Goal: Task Accomplishment & Management: Use online tool/utility

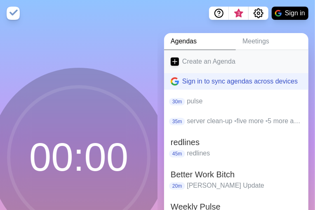
click at [193, 60] on link "Create an Agenda" at bounding box center [236, 61] width 145 height 23
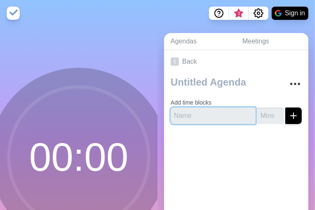
click at [196, 115] on input "text" at bounding box center [213, 115] width 85 height 17
type input "8"
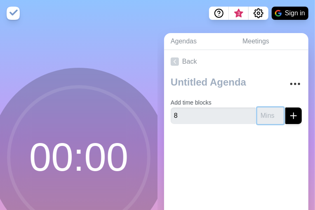
click at [258, 116] on input "number" at bounding box center [271, 115] width 26 height 17
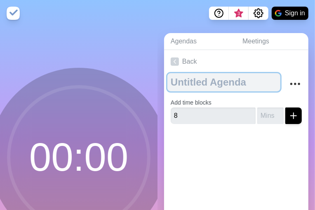
click at [220, 85] on textarea at bounding box center [224, 82] width 113 height 18
type textarea "goal presentation"
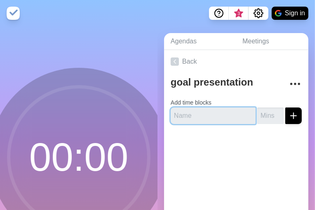
click at [204, 118] on input "text" at bounding box center [213, 115] width 85 height 17
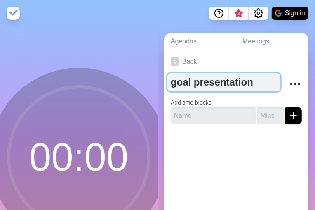
click at [238, 83] on textarea "goal presentation" at bounding box center [224, 82] width 113 height 18
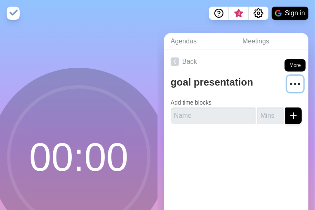
click at [299, 83] on circle "More" at bounding box center [299, 83] width 1 height 1
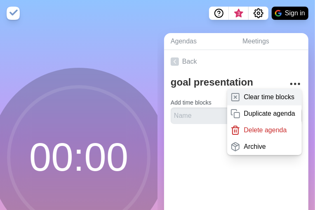
click at [272, 96] on p "Clear time blocks" at bounding box center [269, 97] width 51 height 10
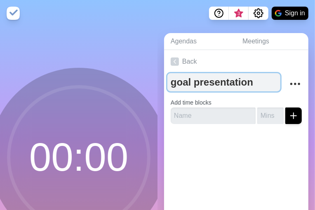
click at [213, 78] on textarea "goal presentation" at bounding box center [224, 82] width 113 height 18
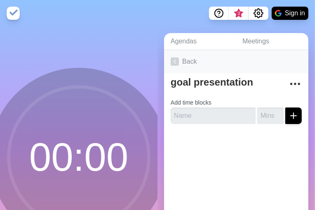
click at [207, 61] on link "Back" at bounding box center [236, 61] width 145 height 23
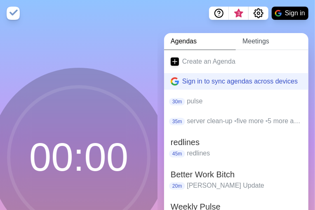
click at [254, 48] on link "Meetings" at bounding box center [272, 41] width 73 height 17
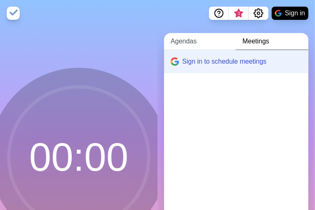
click at [187, 47] on link "Agendas" at bounding box center [200, 41] width 72 height 17
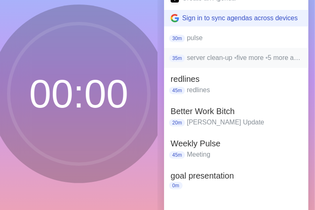
scroll to position [83, 0]
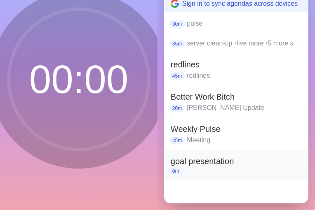
click at [216, 173] on div "0m" at bounding box center [236, 170] width 131 height 7
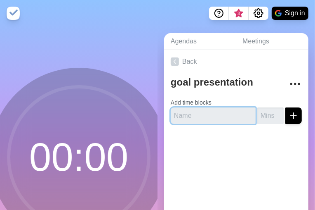
click at [209, 115] on input "text" at bounding box center [213, 115] width 85 height 17
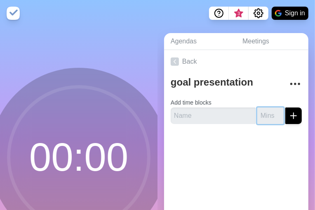
click at [258, 116] on input "number" at bounding box center [271, 115] width 26 height 17
type input "8"
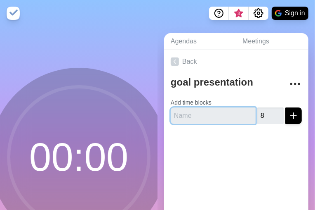
click at [190, 116] on input "text" at bounding box center [213, 115] width 85 height 17
type input "[PERSON_NAME]"
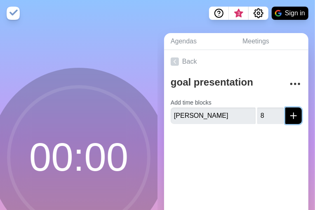
click at [286, 108] on button "submit" at bounding box center [294, 115] width 17 height 17
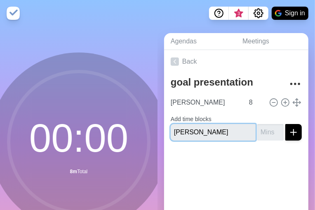
type input "[PERSON_NAME]"
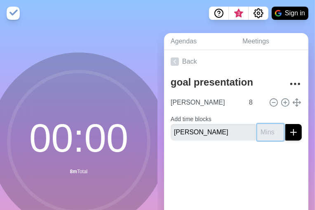
click at [263, 126] on input "number" at bounding box center [271, 132] width 26 height 17
type input "10"
click at [289, 134] on icon "submit" at bounding box center [294, 132] width 10 height 10
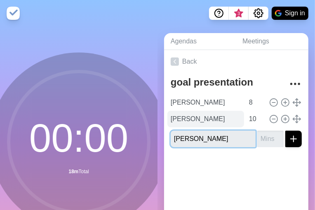
type input "[PERSON_NAME]"
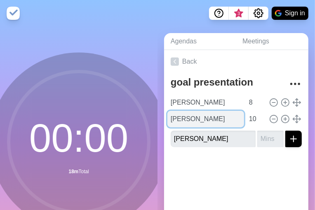
click at [203, 122] on input "[PERSON_NAME]" at bounding box center [206, 119] width 77 height 17
click at [180, 121] on input "[PERSON_NAME]" at bounding box center [206, 119] width 77 height 17
type input "[PERSON_NAME] / [PERSON_NAME]"
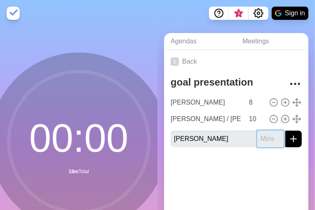
click at [258, 141] on input "number" at bounding box center [271, 138] width 26 height 17
type input "10"
click at [286, 130] on button "submit" at bounding box center [294, 138] width 17 height 17
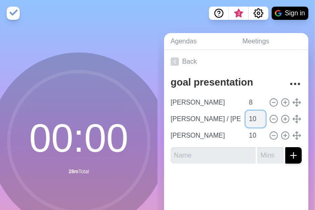
click at [246, 119] on input "10" at bounding box center [256, 119] width 20 height 17
drag, startPoint x: 244, startPoint y: 119, endPoint x: 235, endPoint y: 121, distance: 8.5
click at [246, 121] on input "10" at bounding box center [256, 119] width 20 height 17
type input "8"
click at [246, 131] on input "10" at bounding box center [256, 135] width 20 height 17
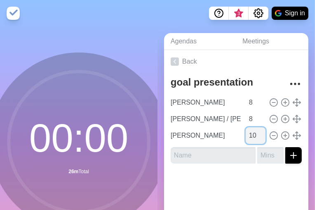
drag, startPoint x: 242, startPoint y: 133, endPoint x: 234, endPoint y: 132, distance: 7.9
click at [246, 132] on input "10" at bounding box center [256, 135] width 20 height 17
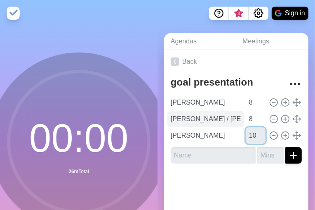
type input "1"
type input "8"
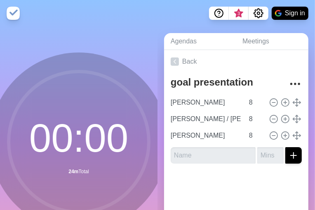
click at [233, 183] on div at bounding box center [236, 186] width 145 height 33
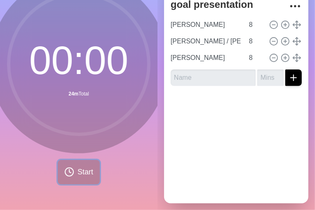
click at [78, 171] on span "Start" at bounding box center [86, 171] width 16 height 11
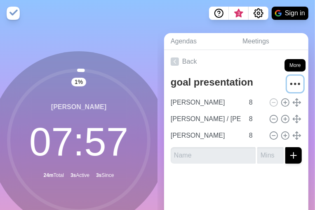
click at [289, 85] on icon "More" at bounding box center [295, 83] width 13 height 13
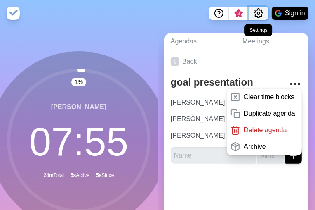
click at [262, 15] on icon "Settings" at bounding box center [258, 13] width 9 height 9
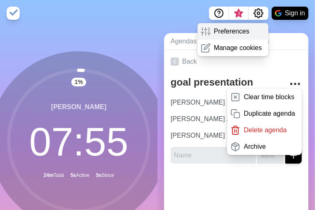
click at [244, 33] on p "Preferences" at bounding box center [232, 31] width 36 height 10
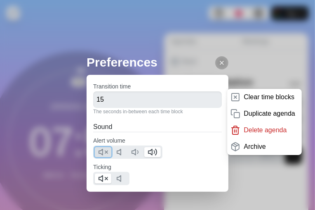
click at [104, 150] on icon at bounding box center [103, 152] width 10 height 10
click at [121, 149] on polygon at bounding box center [119, 152] width 4 height 6
click at [109, 180] on button at bounding box center [103, 178] width 17 height 10
click at [148, 33] on div "Preferences Transition time 15 The seconds in-between each time block Sound Ale…" at bounding box center [157, 105] width 315 height 210
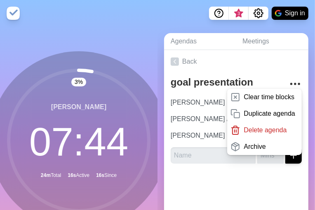
click at [0, 48] on div "3 % [PERSON_NAME] 07 : 44 24m Total 16s Active 16s Since" at bounding box center [79, 156] width 158 height 261
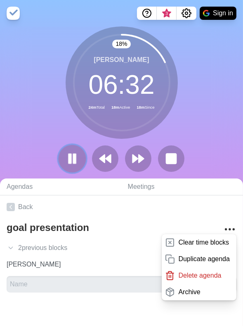
click at [69, 162] on rect at bounding box center [70, 158] width 2 height 9
